Goal: Information Seeking & Learning: Learn about a topic

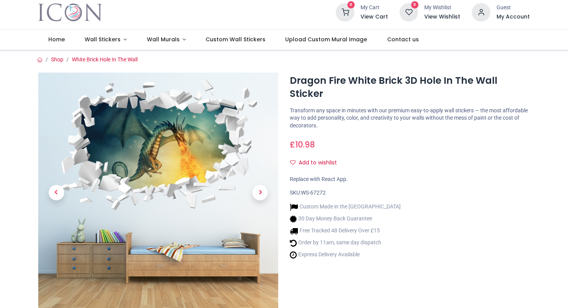
scroll to position [19, 0]
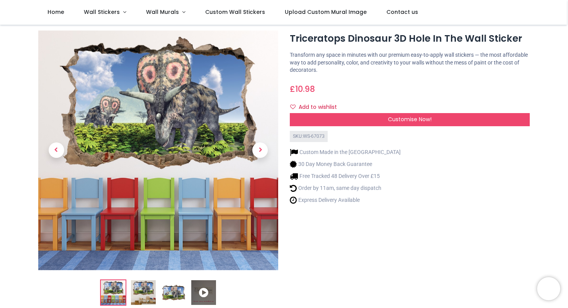
scroll to position [16, 0]
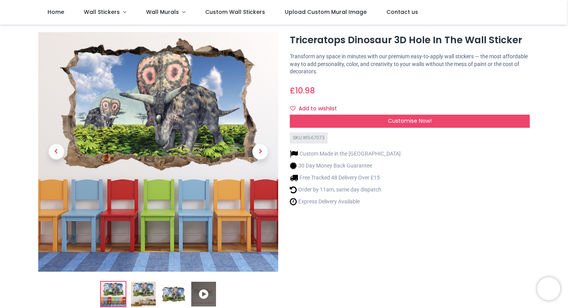
click at [140, 294] on img at bounding box center [143, 294] width 25 height 25
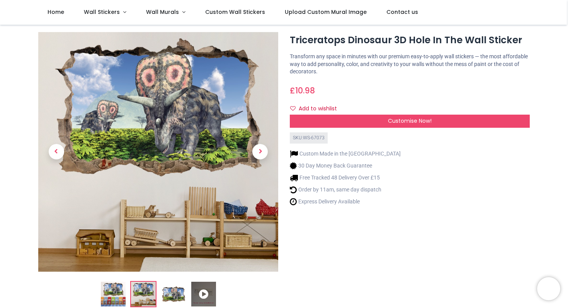
click at [177, 293] on img at bounding box center [173, 294] width 25 height 25
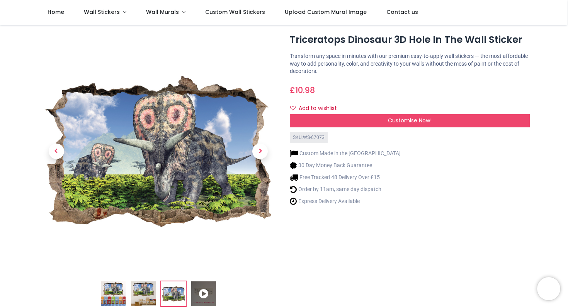
scroll to position [0, 0]
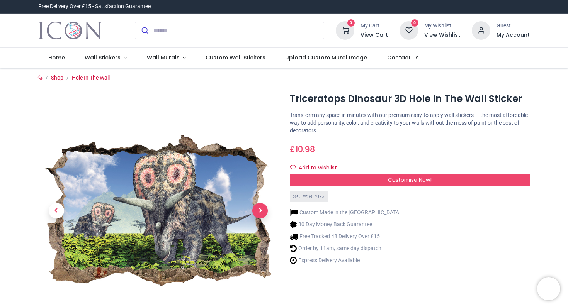
click at [263, 211] on span "Next" at bounding box center [259, 210] width 15 height 15
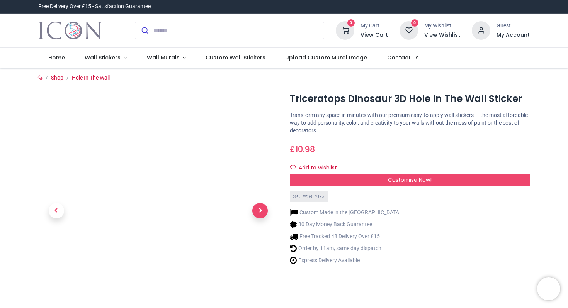
click at [260, 210] on span "Next" at bounding box center [259, 210] width 15 height 15
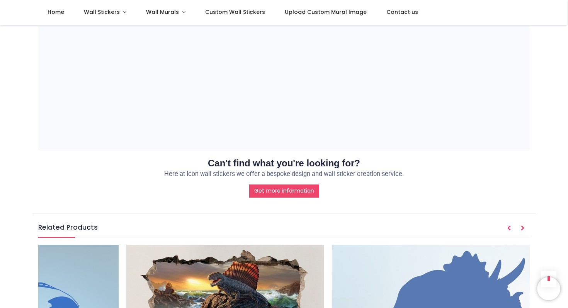
scroll to position [730, 0]
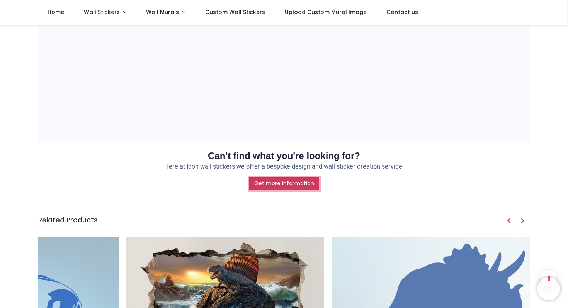
click at [302, 180] on link "Get more information" at bounding box center [284, 183] width 70 height 13
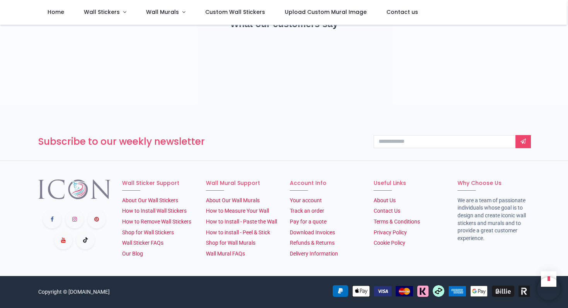
scroll to position [0, 0]
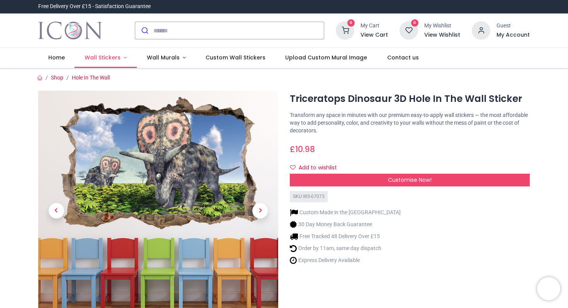
click at [122, 56] on link "Wall Stickers" at bounding box center [106, 58] width 62 height 20
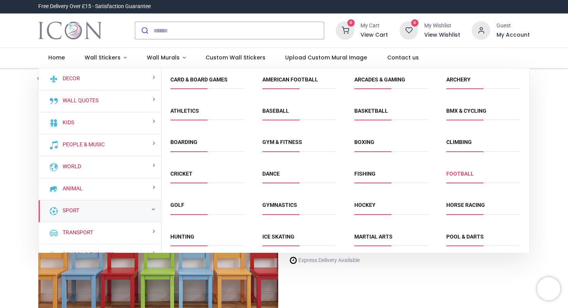
click at [451, 175] on link "Football" at bounding box center [459, 174] width 27 height 6
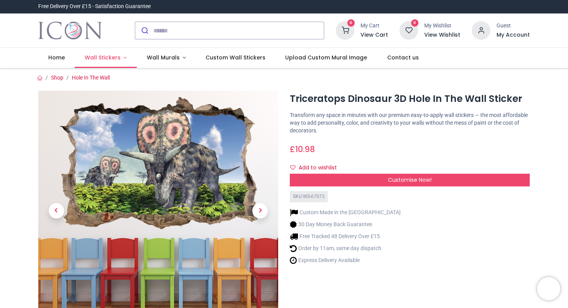
click at [116, 58] on span "Wall Stickers" at bounding box center [103, 58] width 36 height 8
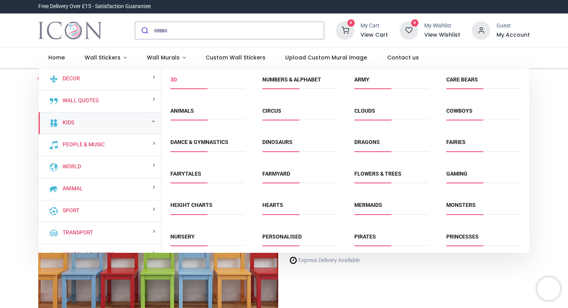
click at [173, 79] on link "3D" at bounding box center [173, 79] width 7 height 6
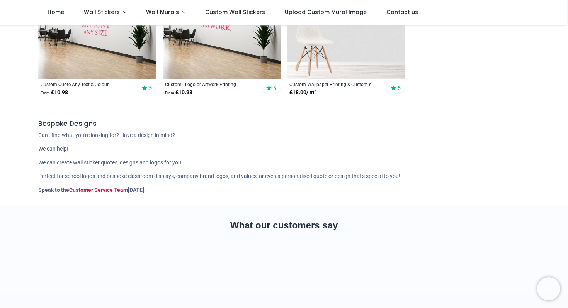
scroll to position [257, 0]
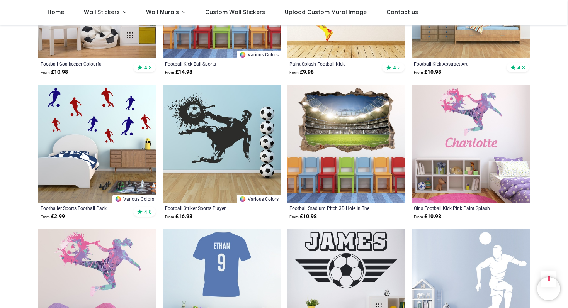
scroll to position [405, 0]
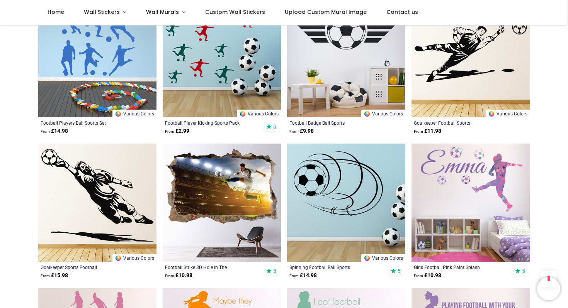
scroll to position [925, 0]
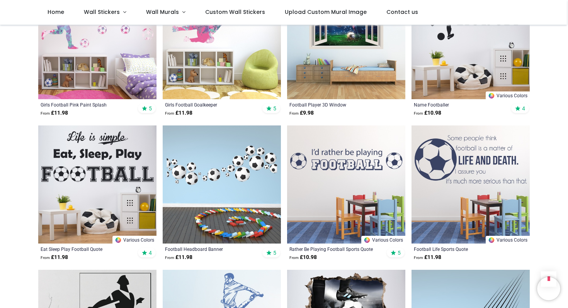
scroll to position [2781, 0]
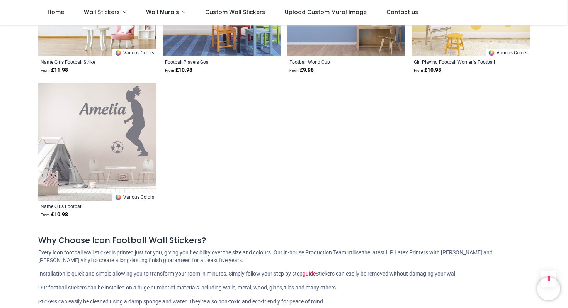
scroll to position [3590, 0]
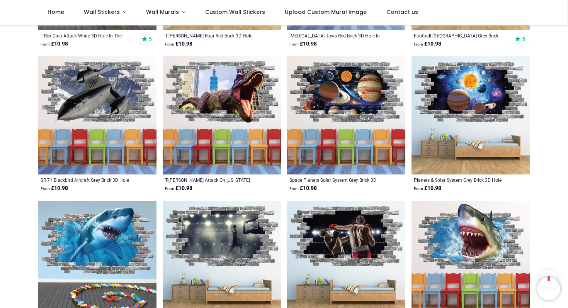
scroll to position [857, 0]
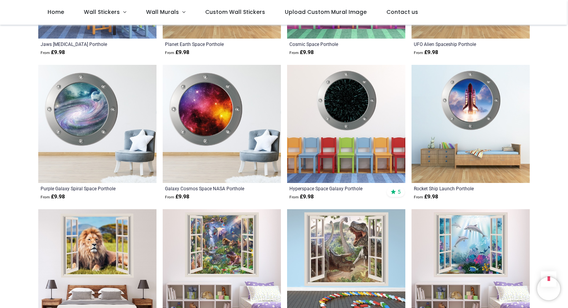
scroll to position [1929, 0]
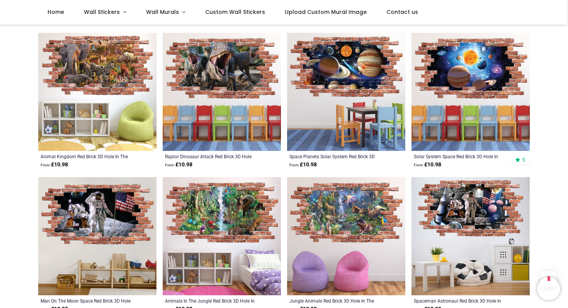
scroll to position [2911, 0]
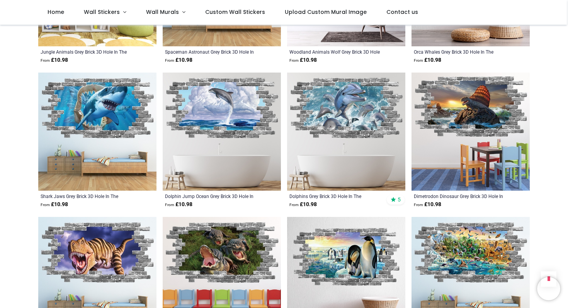
scroll to position [3882, 0]
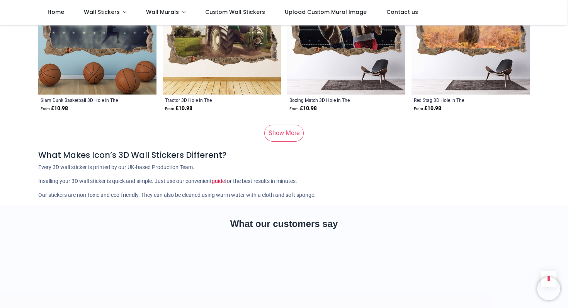
scroll to position [5126, 0]
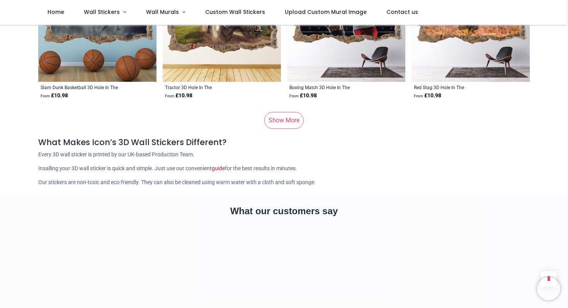
click at [295, 119] on link "Show More" at bounding box center [283, 120] width 39 height 17
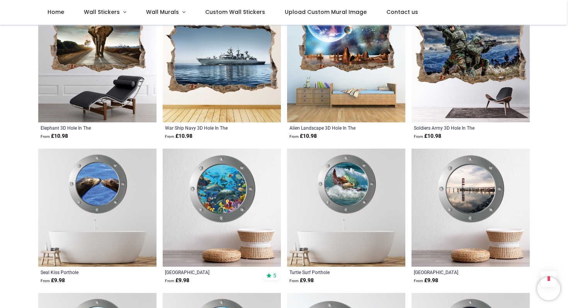
scroll to position [5412, 0]
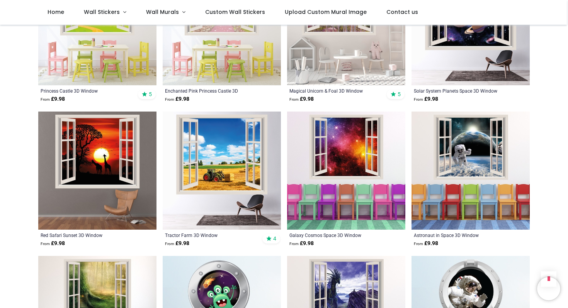
scroll to position [6728, 0]
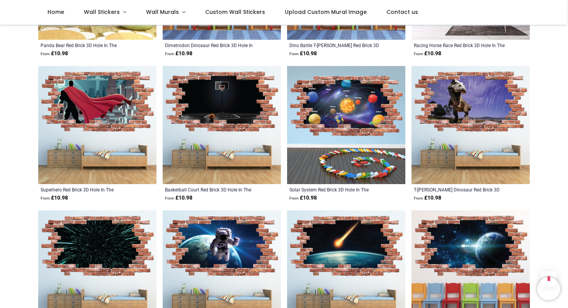
scroll to position [8081, 0]
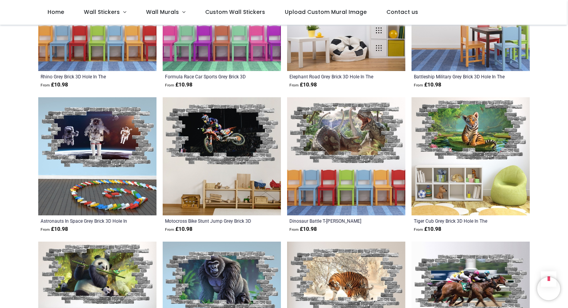
scroll to position [8965, 0]
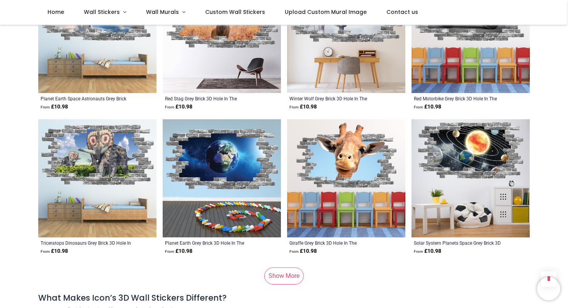
scroll to position [10026, 0]
click at [297, 267] on link "Show More" at bounding box center [283, 275] width 39 height 17
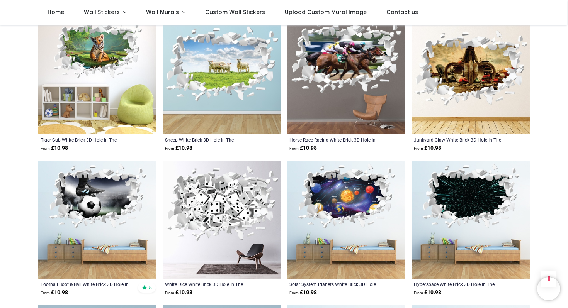
scroll to position [10852, 0]
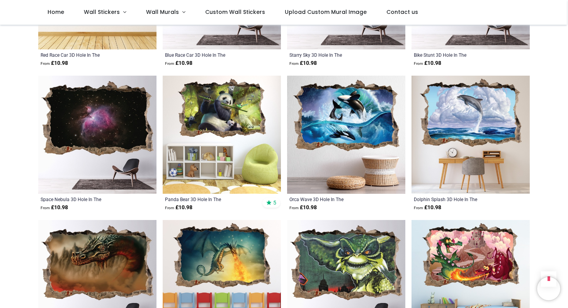
scroll to position [11815, 0]
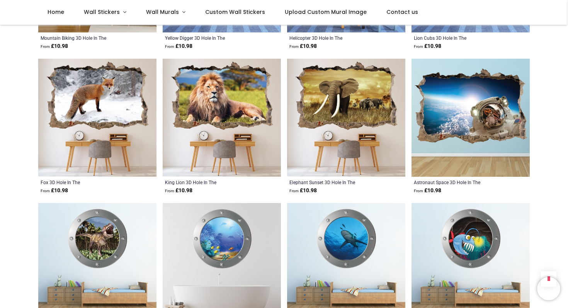
scroll to position [12833, 0]
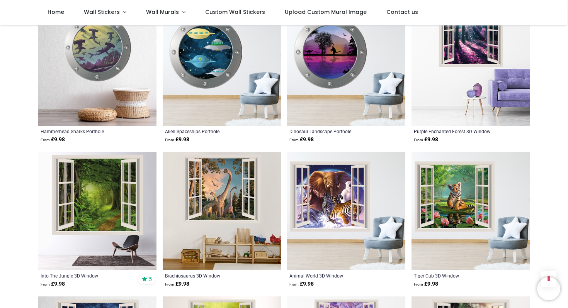
scroll to position [13213, 0]
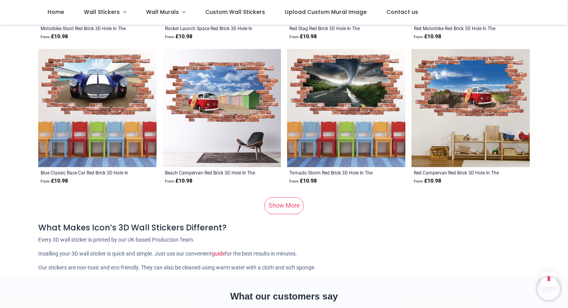
scroll to position [15153, 0]
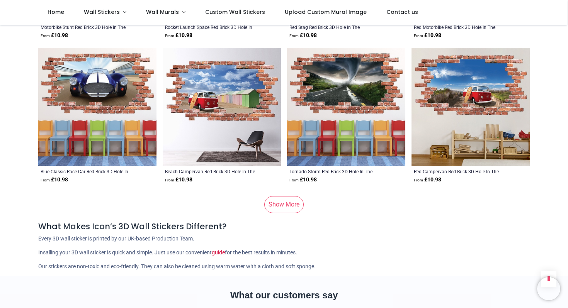
click at [287, 196] on link "Show More" at bounding box center [283, 204] width 39 height 17
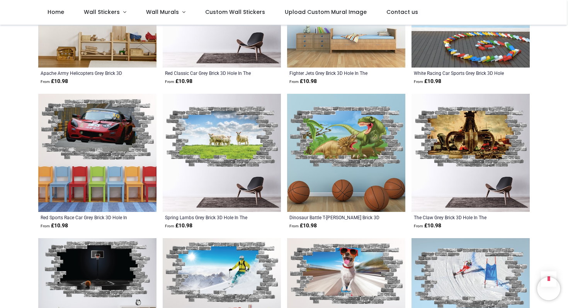
scroll to position [16119, 0]
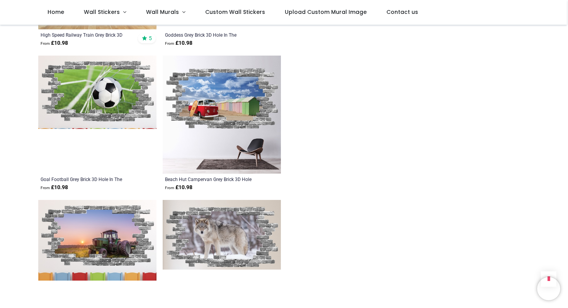
scroll to position [16727, 0]
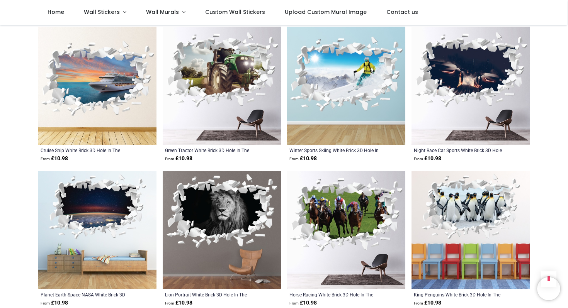
scroll to position [18004, 0]
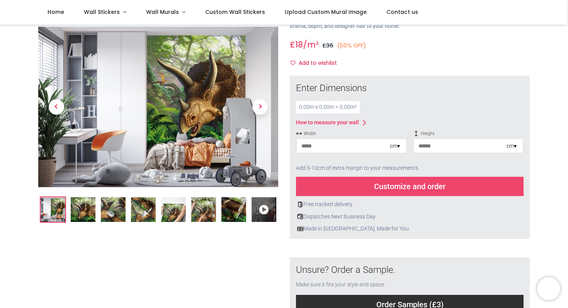
scroll to position [55, 0]
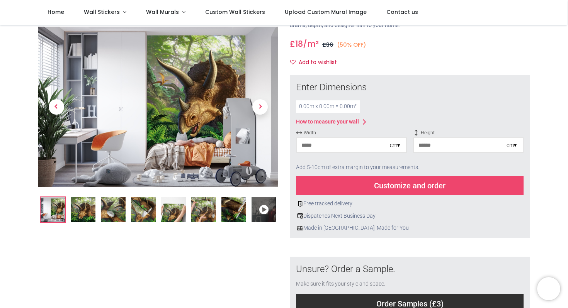
click at [166, 215] on img at bounding box center [173, 209] width 25 height 25
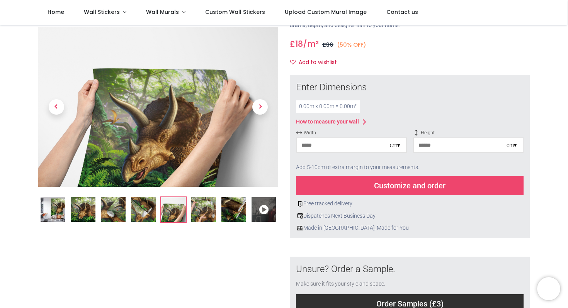
click at [197, 211] on img at bounding box center [203, 209] width 25 height 25
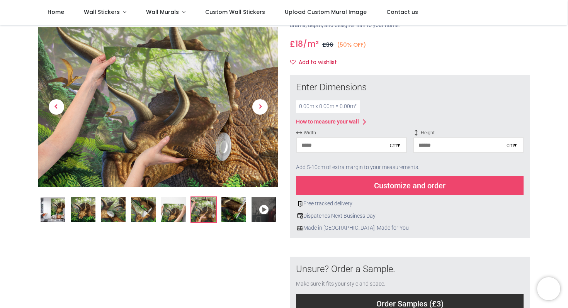
click at [231, 214] on img at bounding box center [233, 209] width 25 height 25
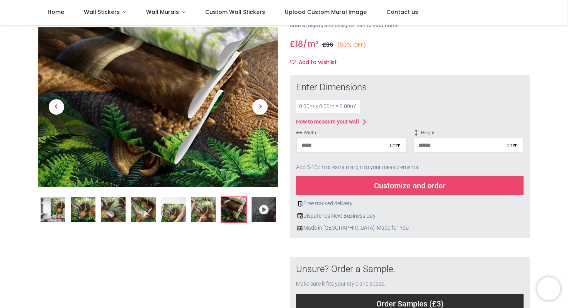
click at [263, 209] on icon at bounding box center [263, 209] width 25 height 25
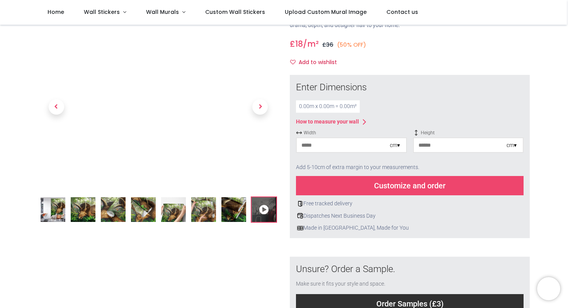
click at [81, 212] on img at bounding box center [83, 209] width 25 height 25
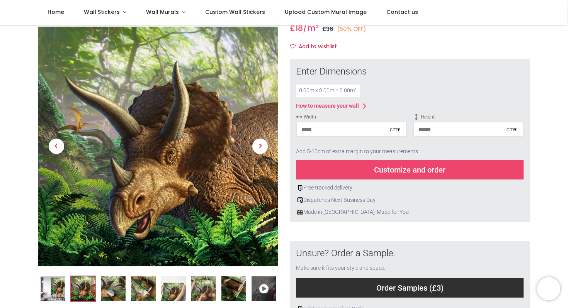
scroll to position [121, 0]
